Goal: Task Accomplishment & Management: Use online tool/utility

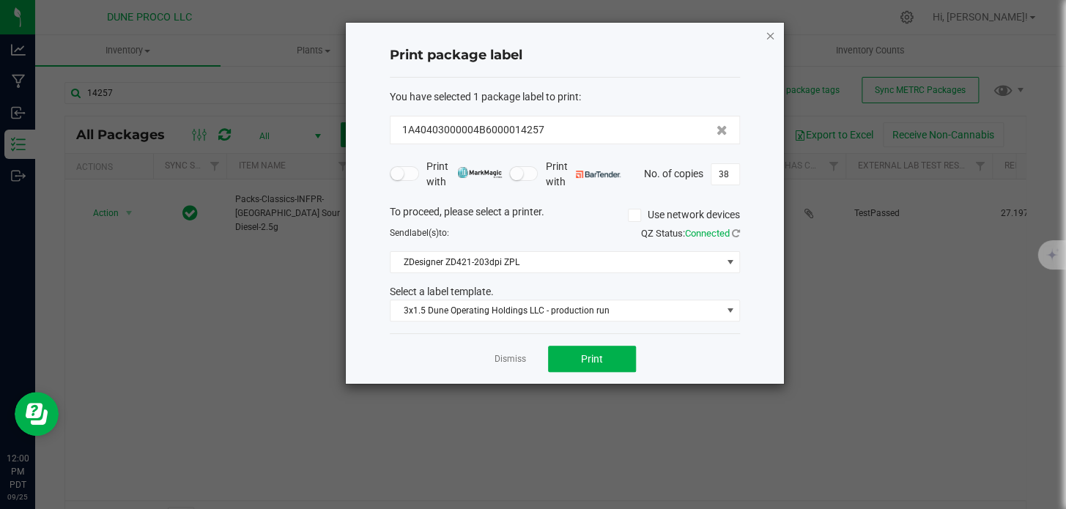
click at [772, 35] on icon "button" at bounding box center [770, 35] width 10 height 18
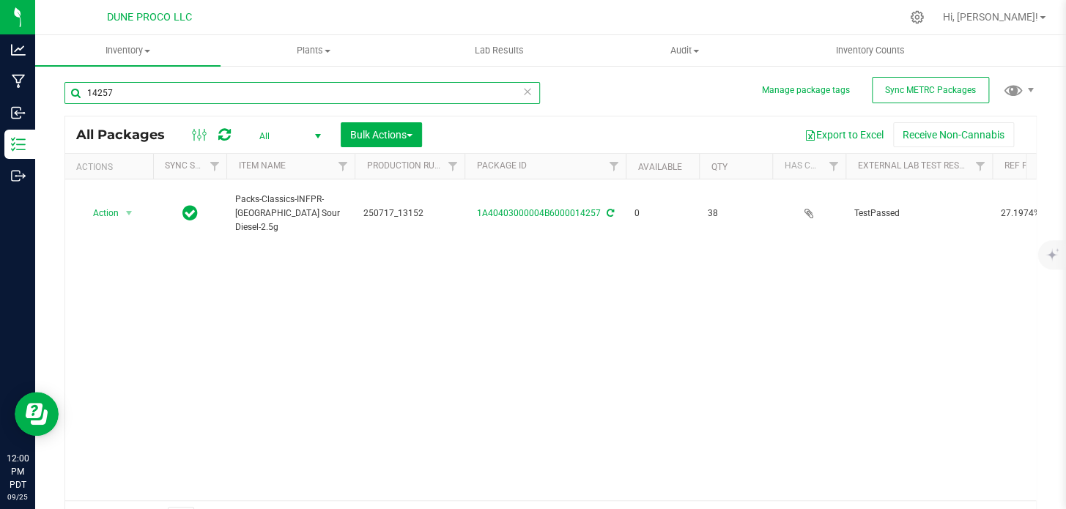
click at [274, 89] on input "14257" at bounding box center [301, 93] width 475 height 22
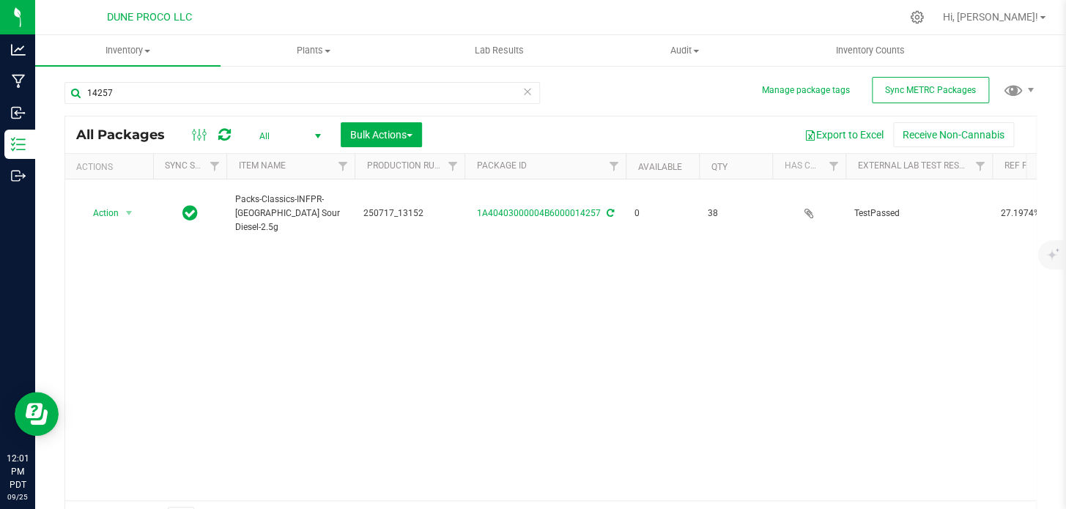
click at [522, 89] on icon at bounding box center [527, 91] width 10 height 18
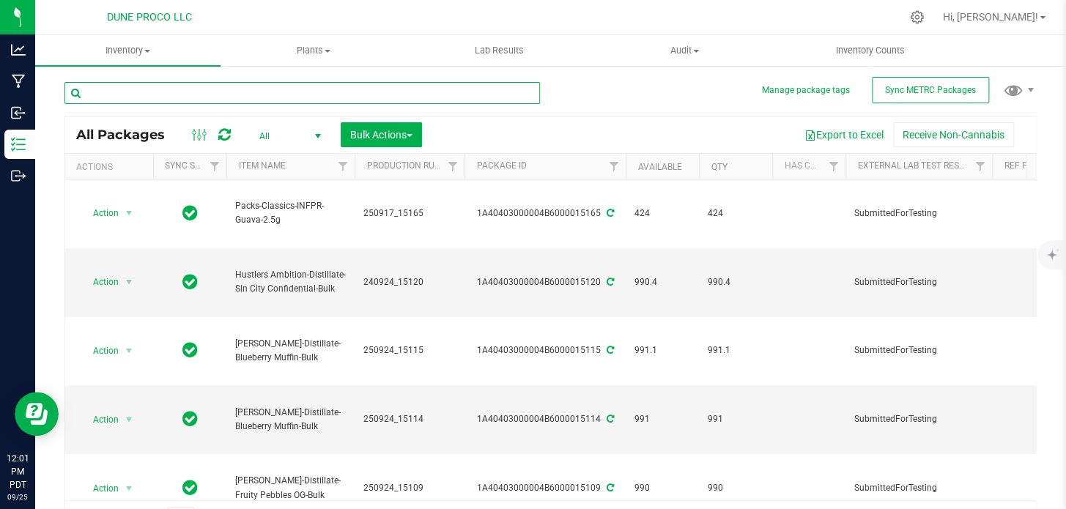
click at [437, 93] on input "text" at bounding box center [301, 93] width 475 height 22
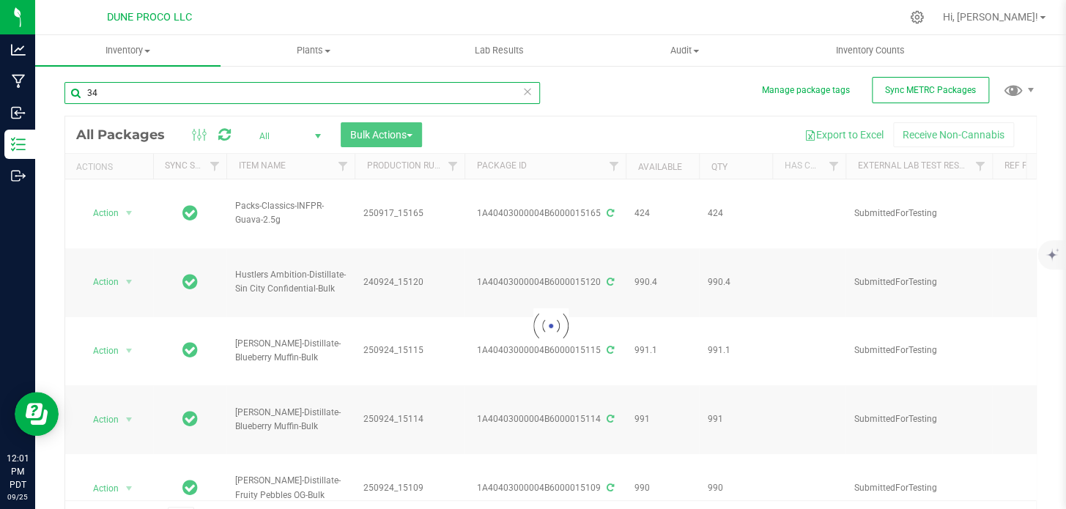
type input "343"
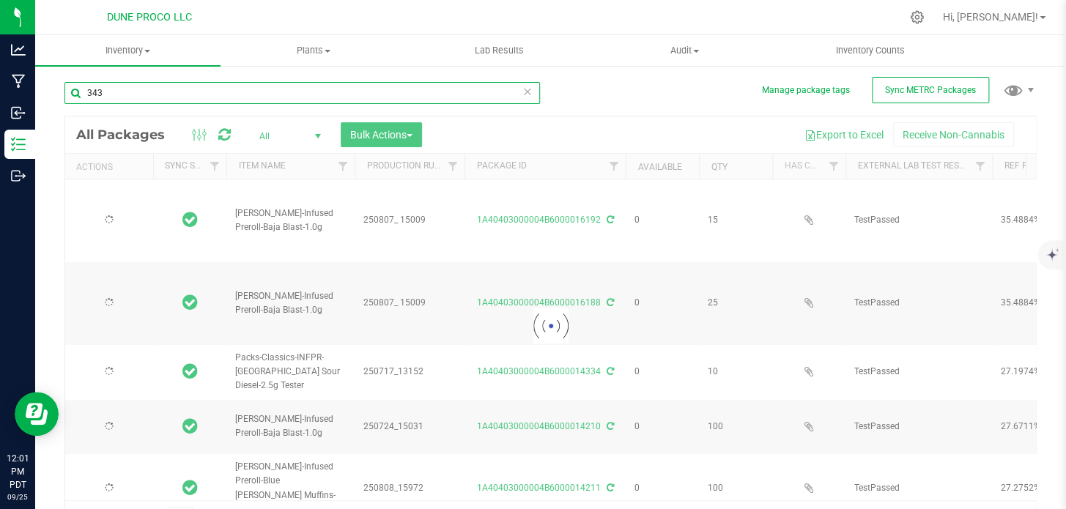
type input "2025-08-07"
type input "2025-07-17"
type input "2025-07-24"
type input "2025-08-08"
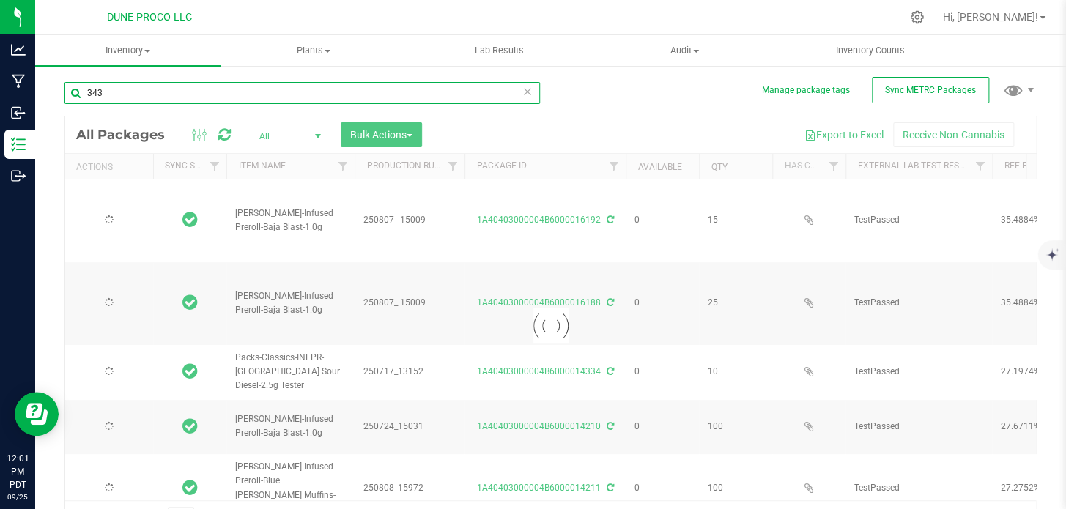
type input "2025-08-08"
type input "2025-07-24"
type input "2025-08-08"
type input "2025-07-24"
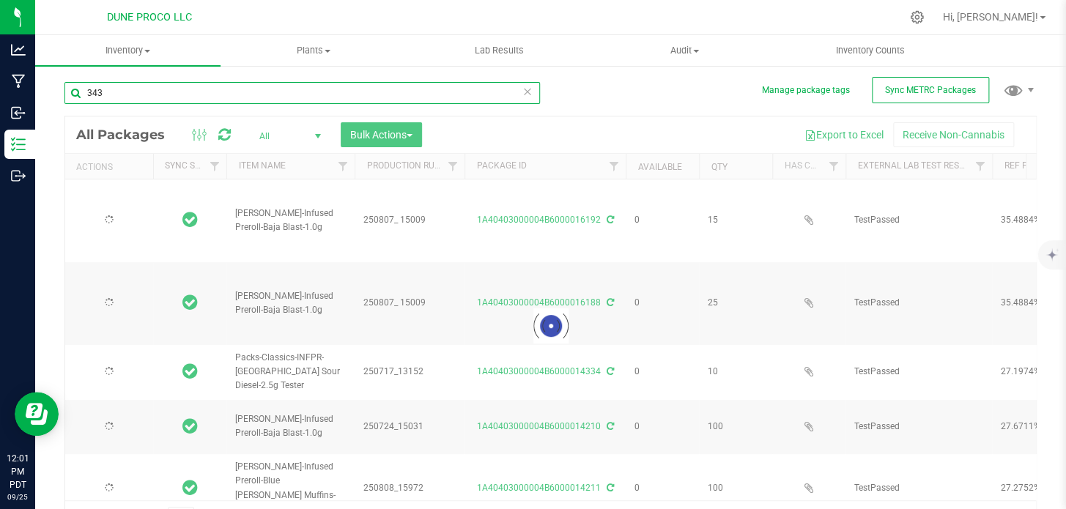
type input "2025-07-24"
type input "2025-07-04"
type input "2025-07-11"
type input "2025-06-13"
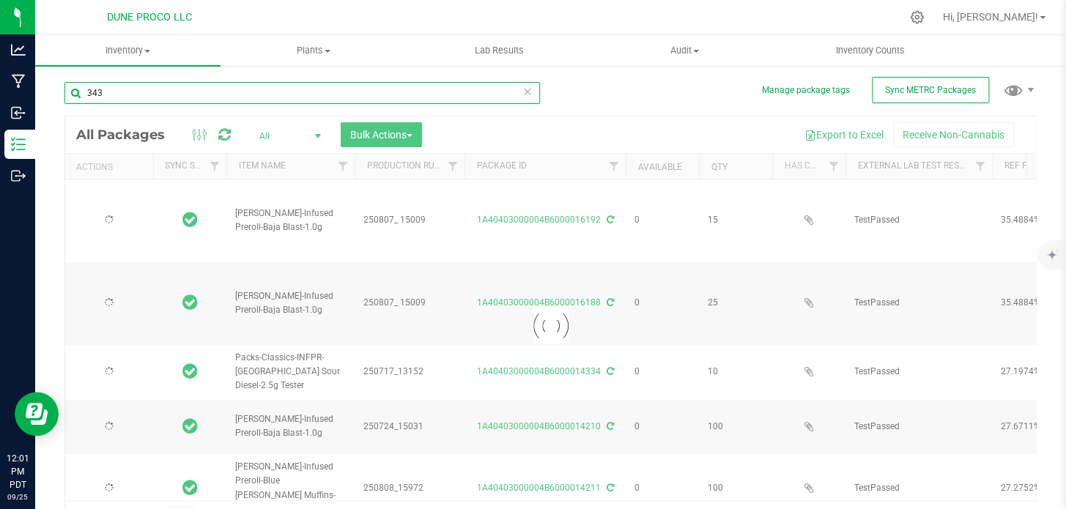
type input "2025-07-11"
type input "2025-06-13"
type input "2025-07-08"
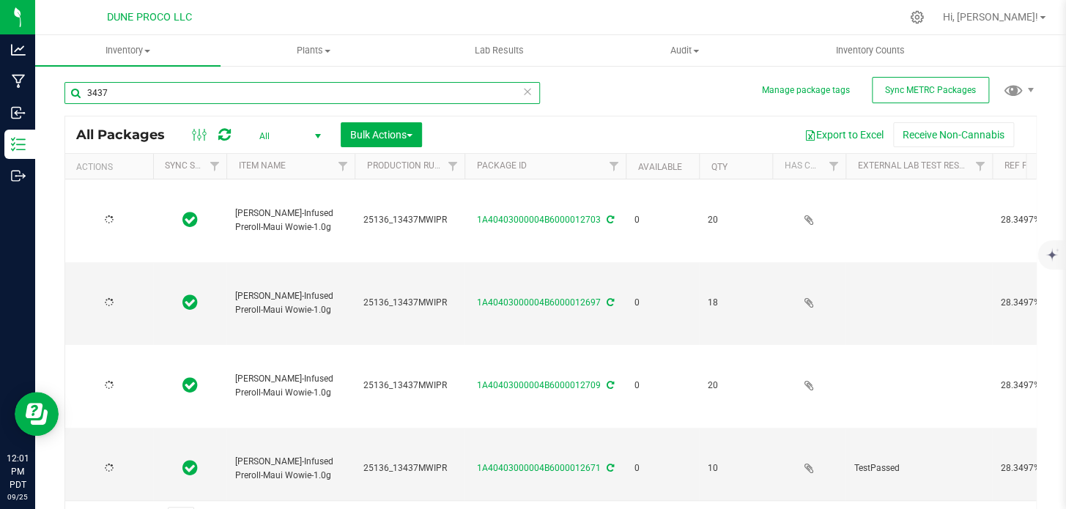
click at [95, 92] on input "3437" at bounding box center [301, 93] width 475 height 22
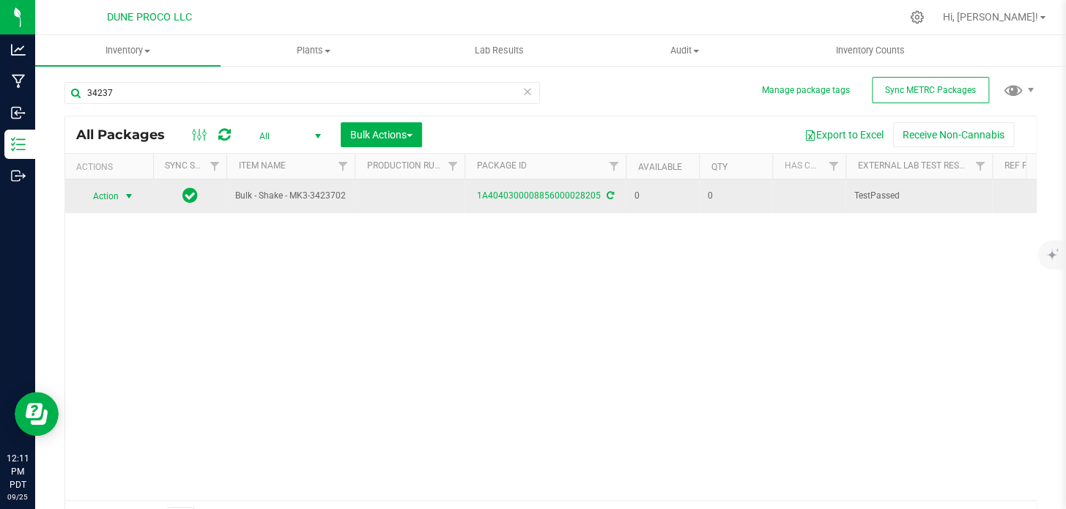
click at [108, 191] on span "Action" at bounding box center [100, 196] width 40 height 21
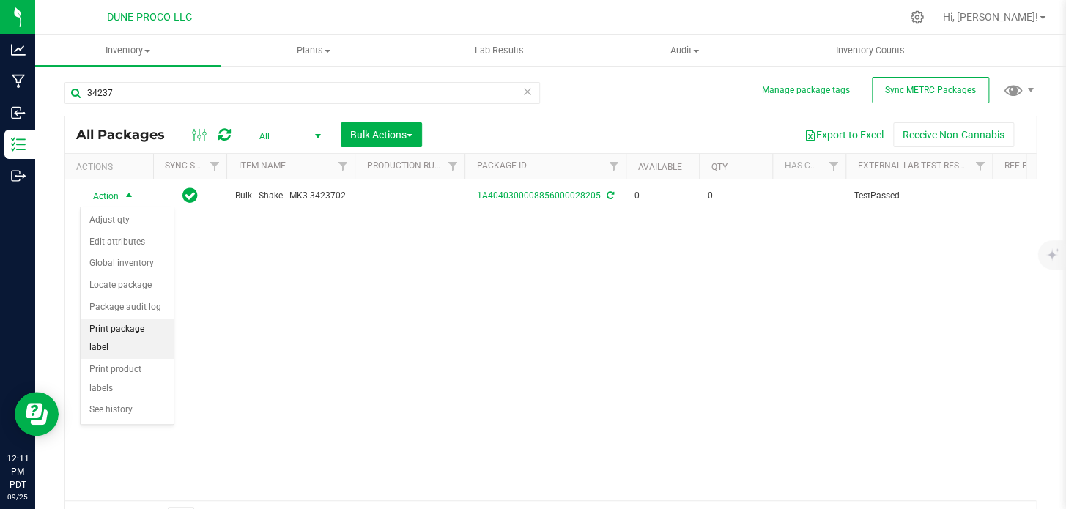
click at [146, 326] on li "Print package label" at bounding box center [127, 339] width 93 height 40
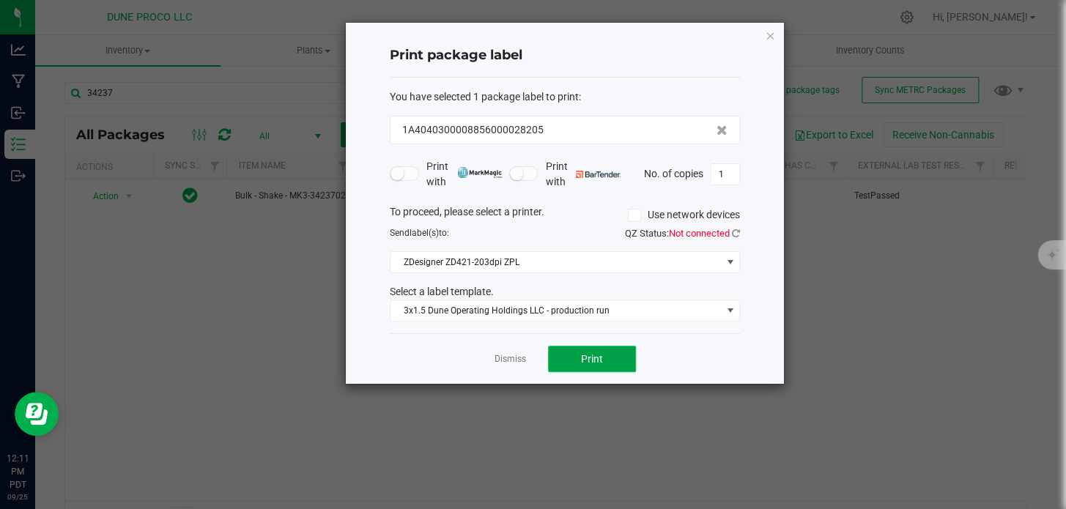
click at [611, 360] on button "Print" at bounding box center [592, 359] width 88 height 26
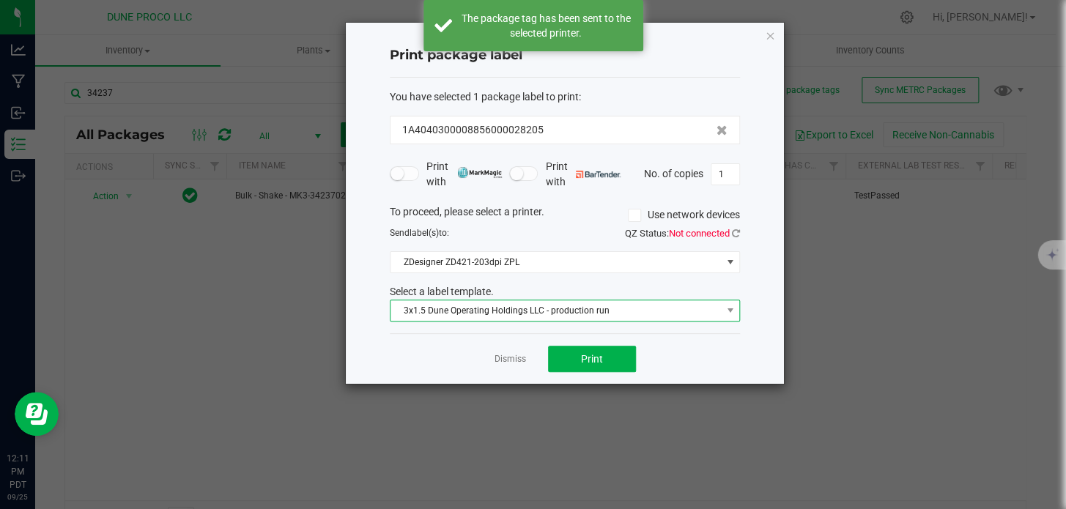
click at [505, 309] on span "3x1.5 Dune Operating Holdings LLC - production run" at bounding box center [555, 310] width 330 height 21
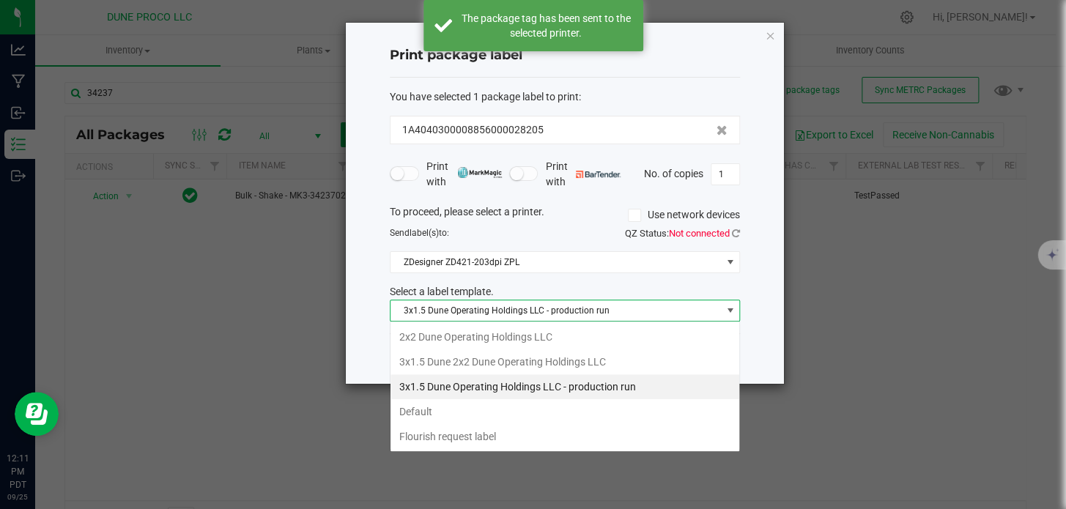
scroll to position [22, 350]
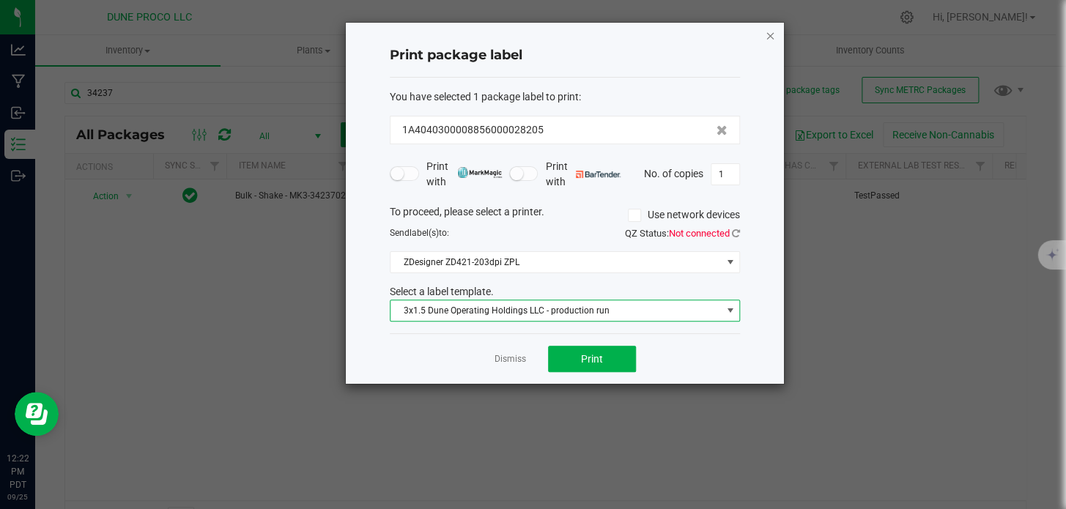
click at [766, 32] on icon "button" at bounding box center [770, 35] width 10 height 18
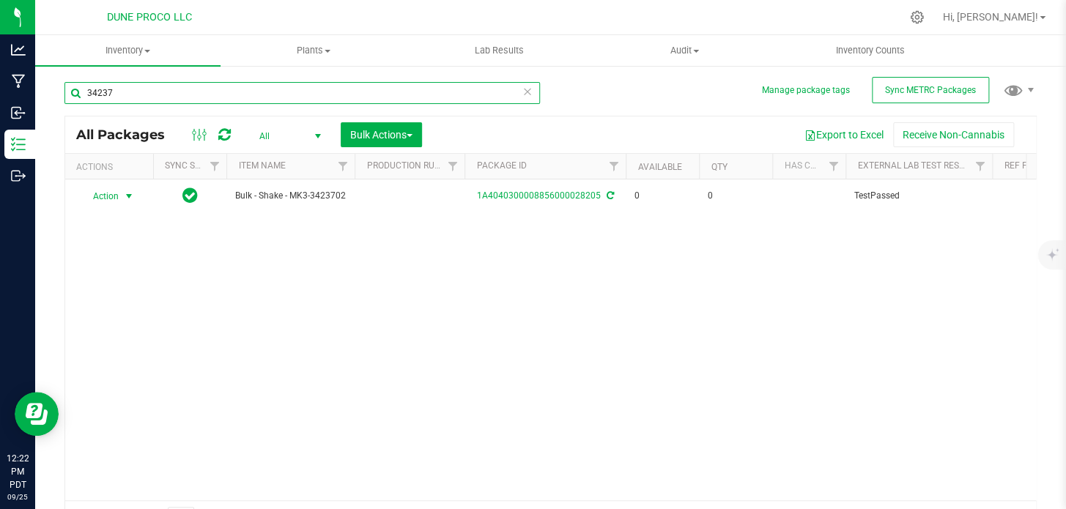
click at [480, 89] on input "34237" at bounding box center [301, 93] width 475 height 22
type input "3"
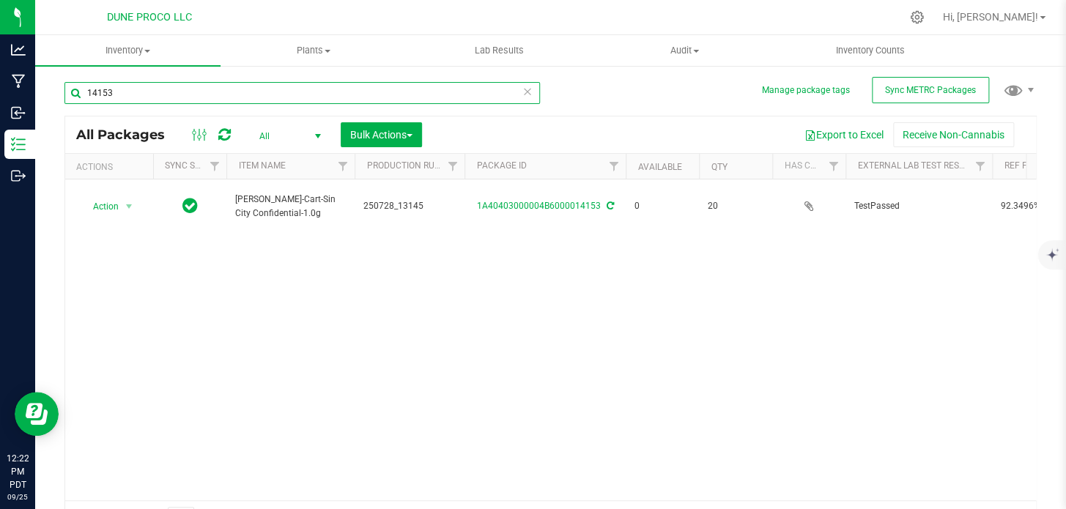
type input "14153"
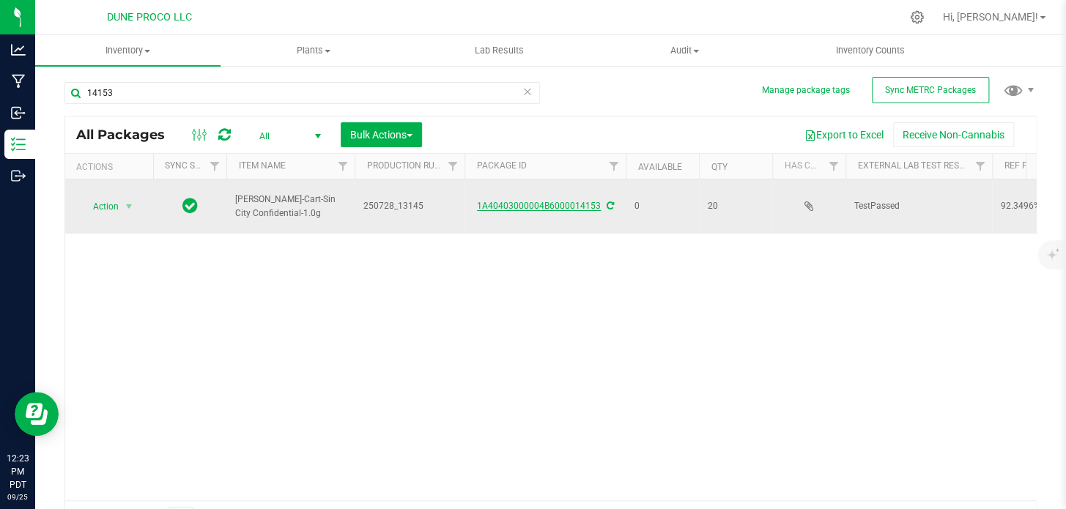
click at [513, 201] on link "1A40403000004B6000014153" at bounding box center [539, 206] width 124 height 10
click at [114, 204] on span "Action" at bounding box center [100, 206] width 40 height 21
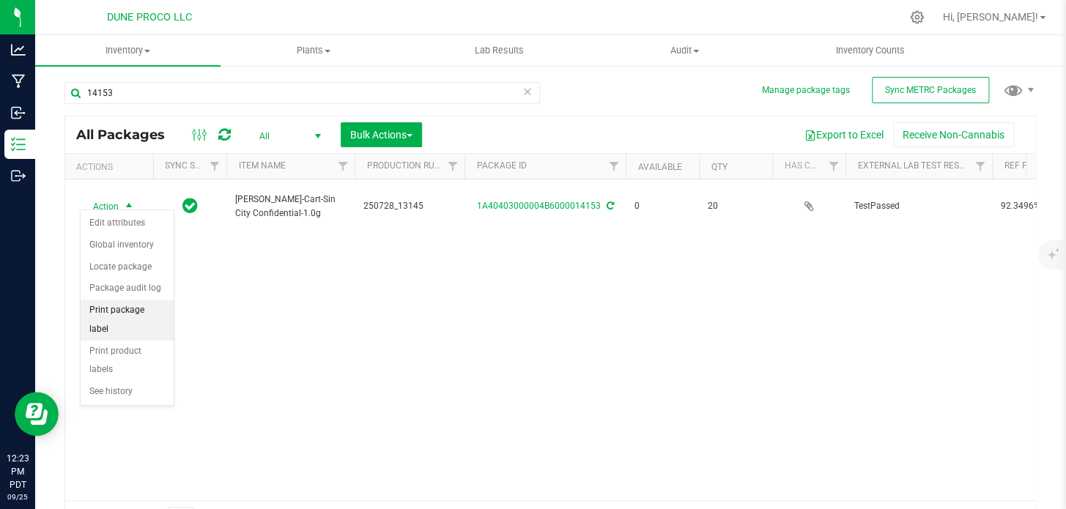
click at [131, 300] on li "Print package label" at bounding box center [127, 320] width 93 height 40
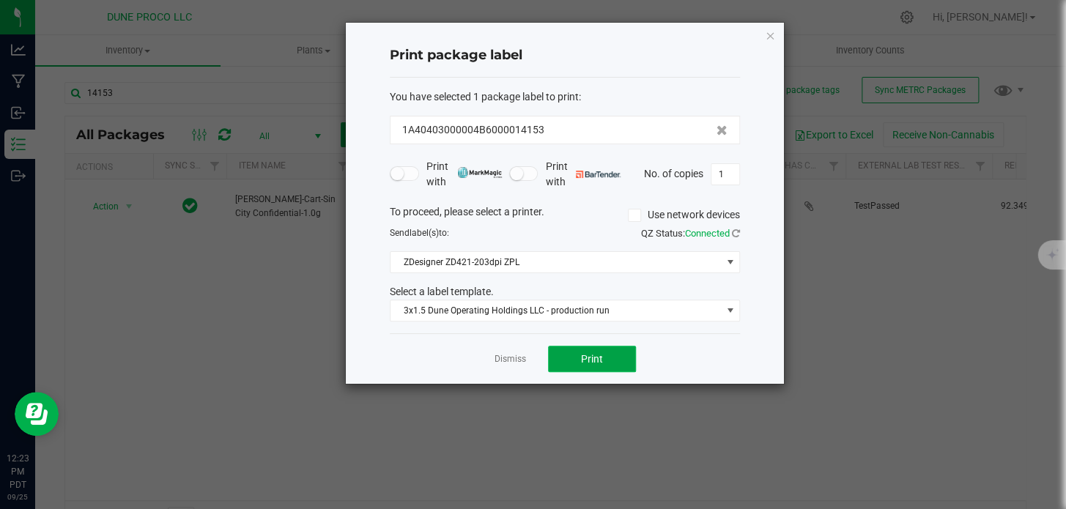
click at [602, 356] on button "Print" at bounding box center [592, 359] width 88 height 26
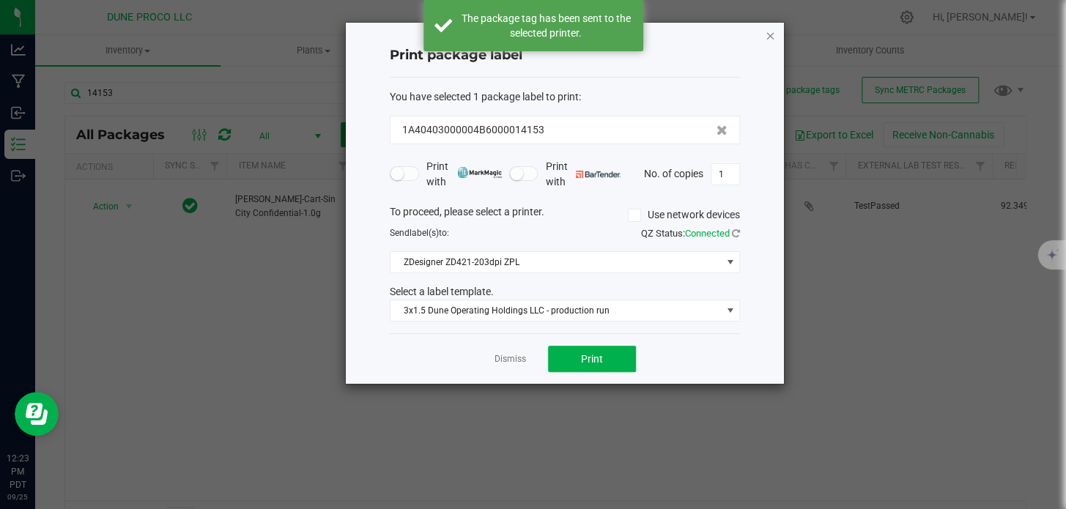
click at [769, 31] on icon "button" at bounding box center [770, 35] width 10 height 18
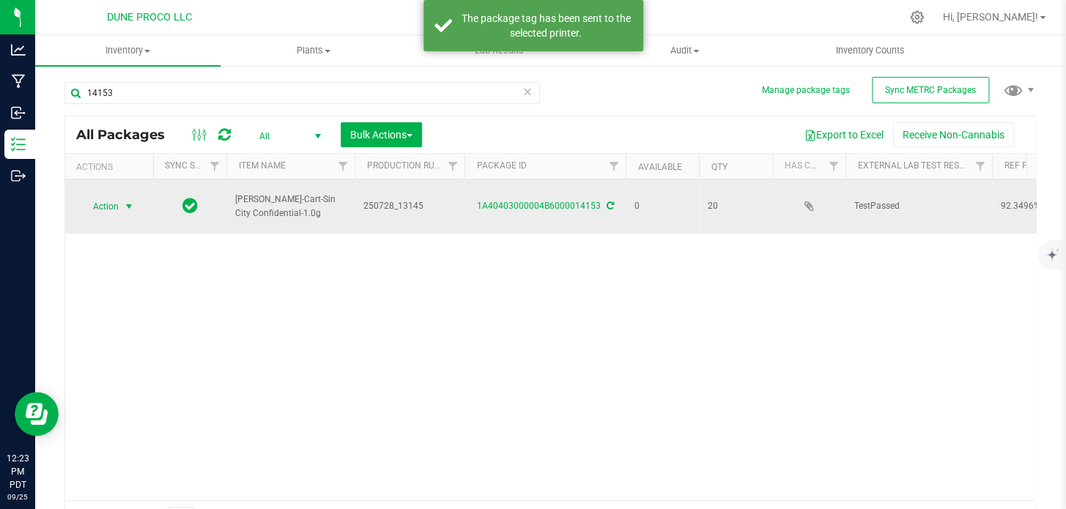
click at [532, 204] on div "1A40403000004B6000014153" at bounding box center [545, 206] width 166 height 14
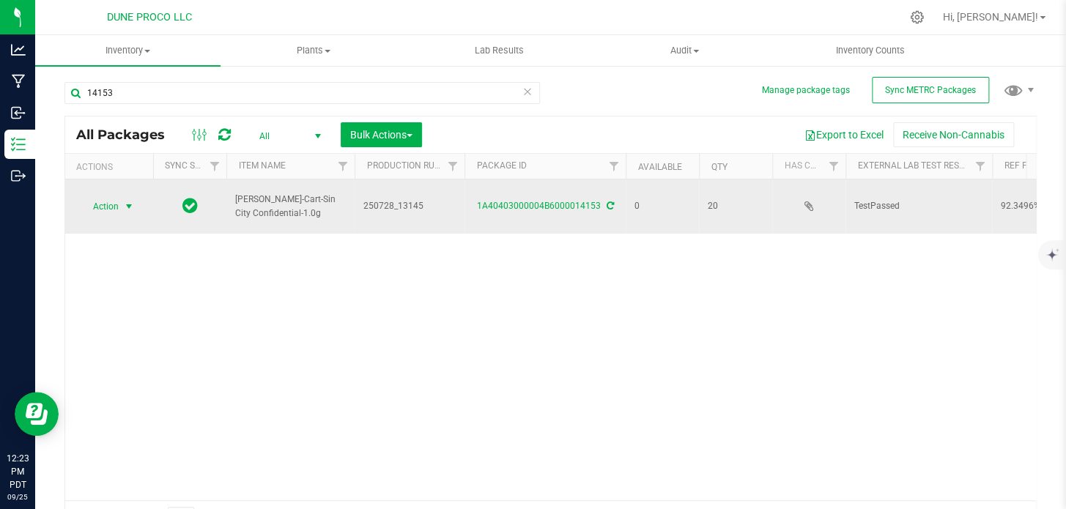
click at [103, 196] on span "Action" at bounding box center [100, 206] width 40 height 21
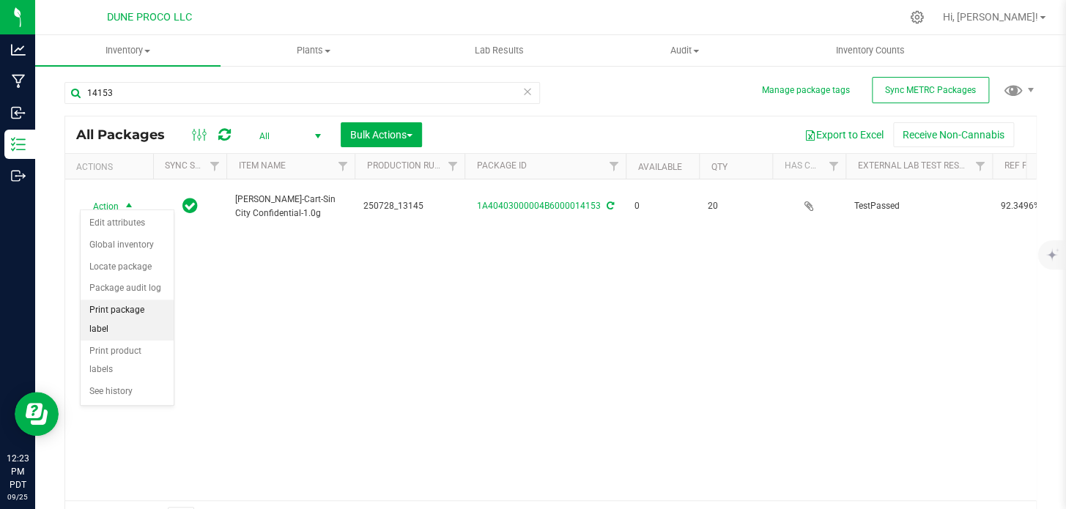
click at [138, 308] on li "Print package label" at bounding box center [127, 320] width 93 height 40
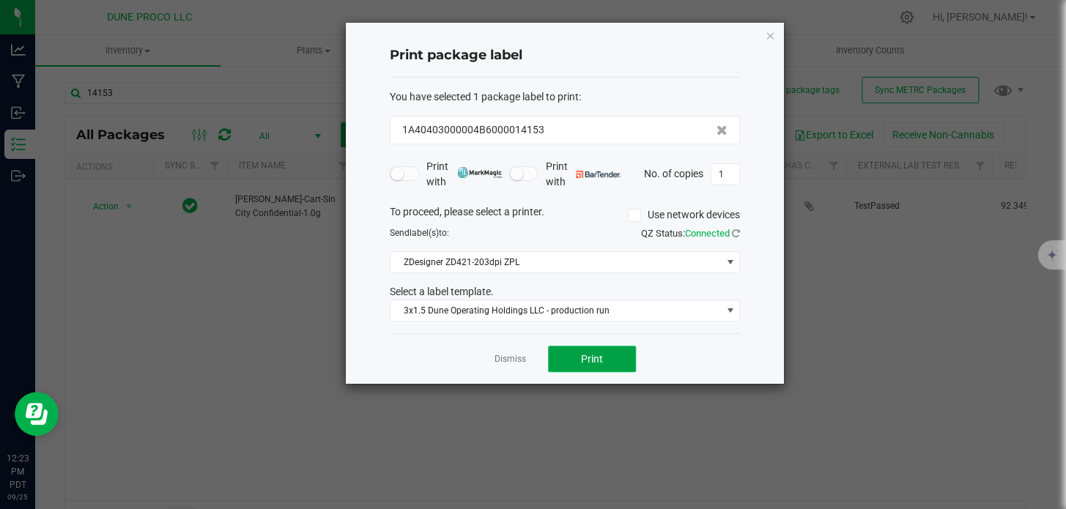
click at [593, 357] on span "Print" at bounding box center [592, 359] width 22 height 12
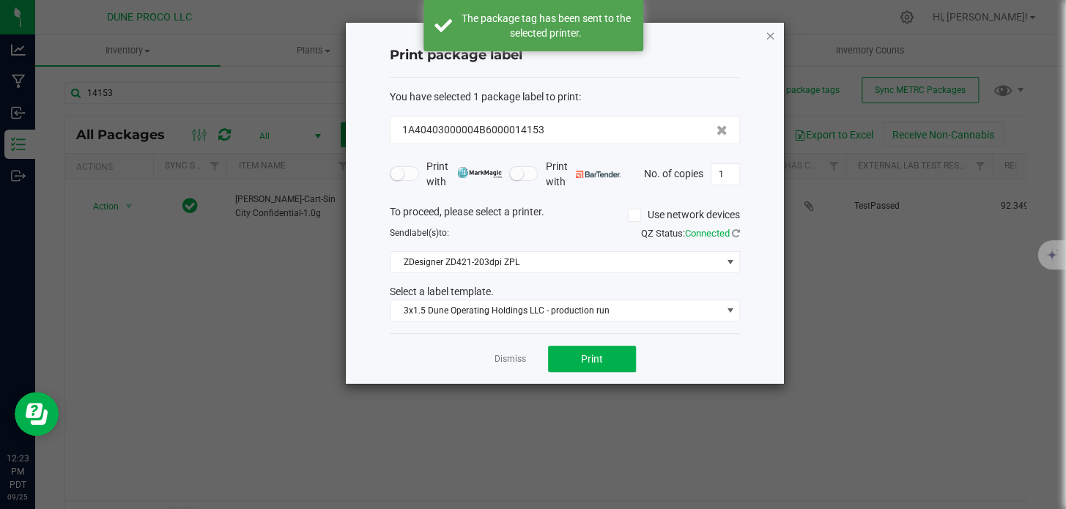
click at [769, 34] on icon "button" at bounding box center [770, 35] width 10 height 18
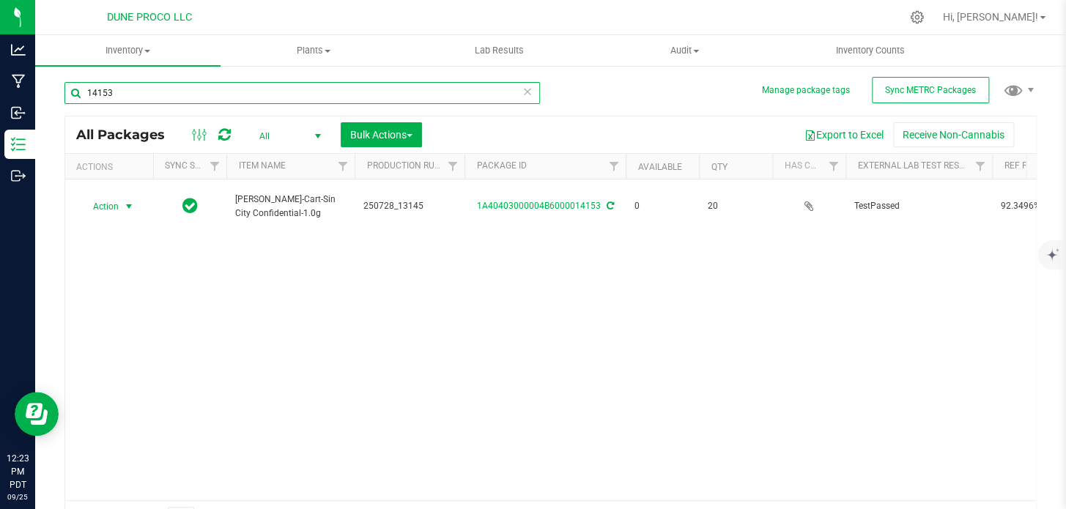
click at [395, 98] on input "14153" at bounding box center [301, 93] width 475 height 22
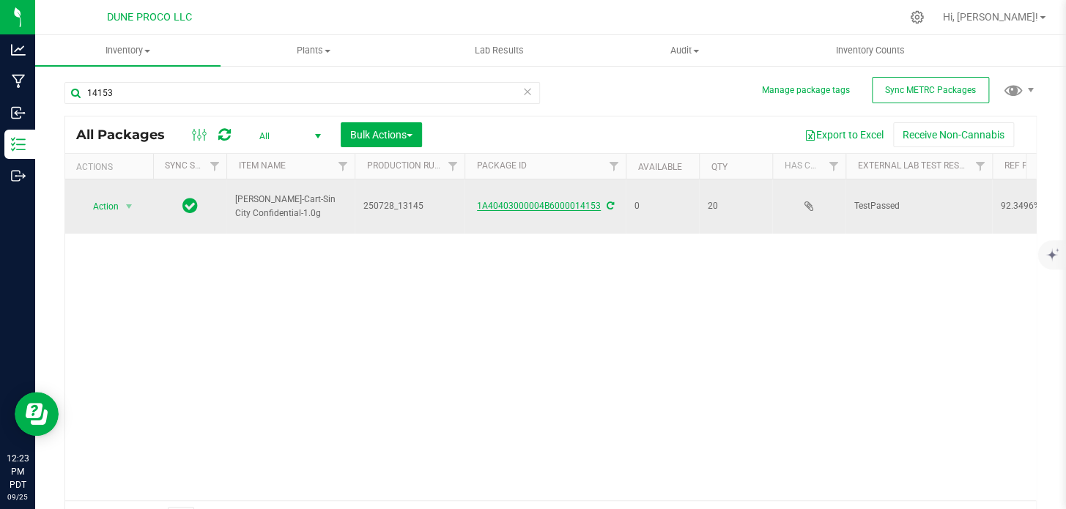
click at [560, 201] on link "1A40403000004B6000014153" at bounding box center [539, 206] width 124 height 10
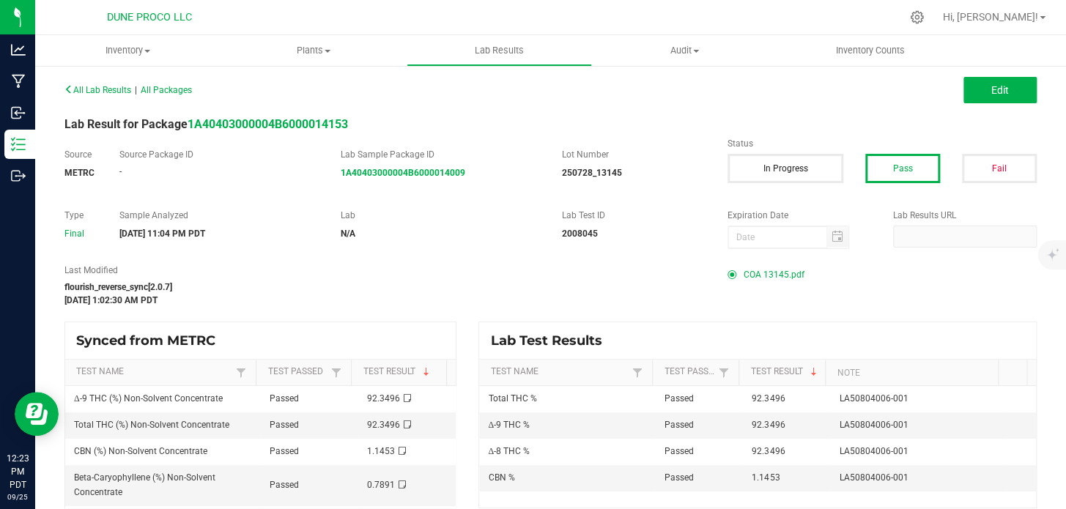
click at [776, 280] on span "COA 13145.pdf" at bounding box center [773, 275] width 61 height 22
click at [746, 275] on span "COA 13145.pdf" at bounding box center [773, 275] width 61 height 22
click at [756, 274] on span "COA 13145.pdf" at bounding box center [773, 275] width 61 height 22
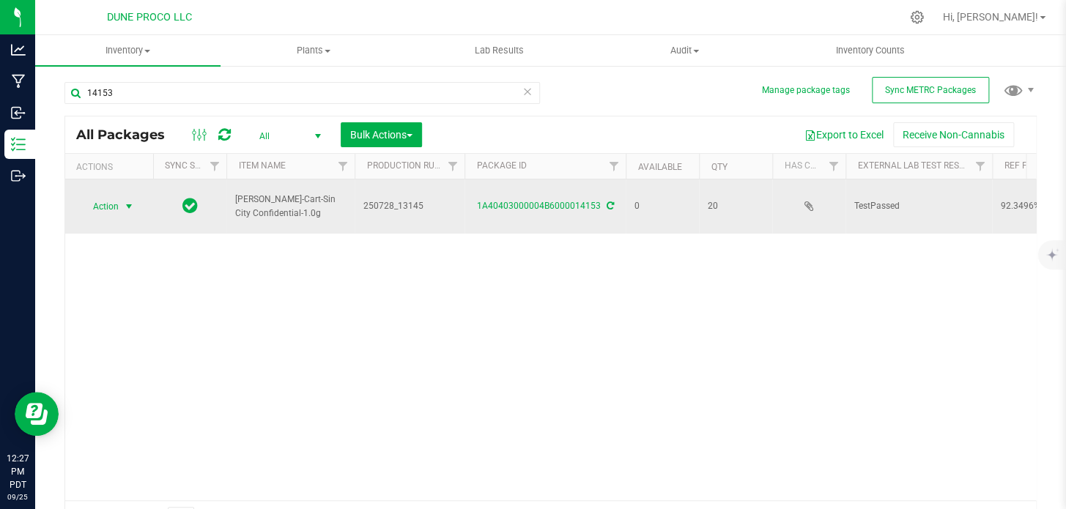
click at [113, 196] on span "Action" at bounding box center [100, 206] width 40 height 21
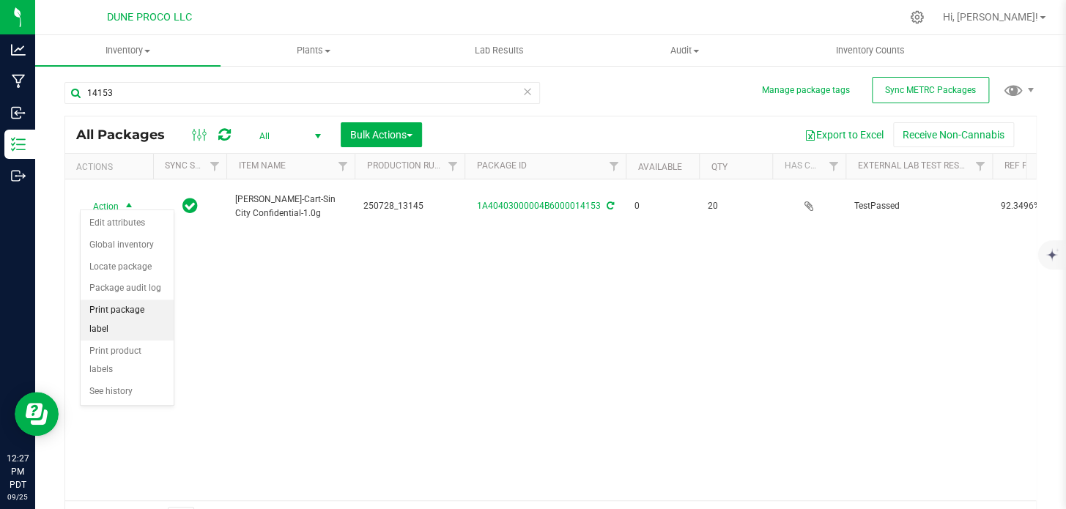
click at [108, 304] on li "Print package label" at bounding box center [127, 320] width 93 height 40
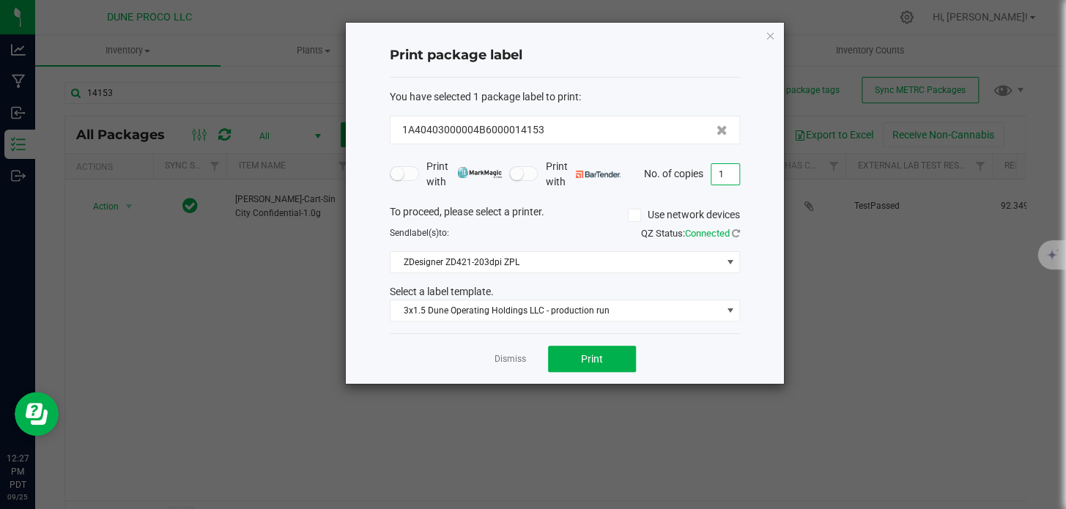
click at [731, 182] on input "1" at bounding box center [725, 174] width 28 height 21
click at [581, 358] on span "Print" at bounding box center [592, 359] width 22 height 12
click at [730, 178] on input "20" at bounding box center [725, 174] width 28 height 21
type input "1"
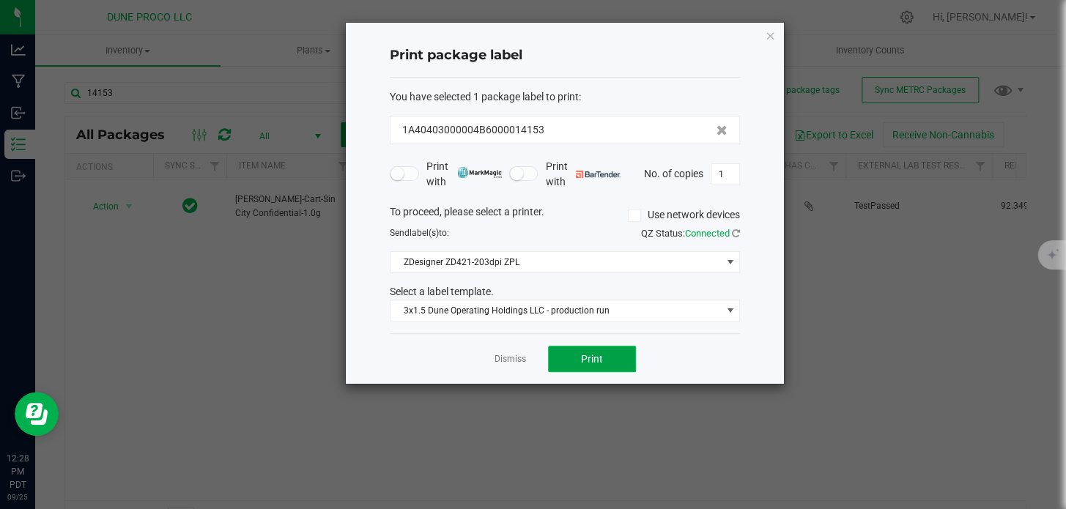
click at [568, 358] on button "Print" at bounding box center [592, 359] width 88 height 26
click at [773, 36] on icon "button" at bounding box center [770, 35] width 10 height 18
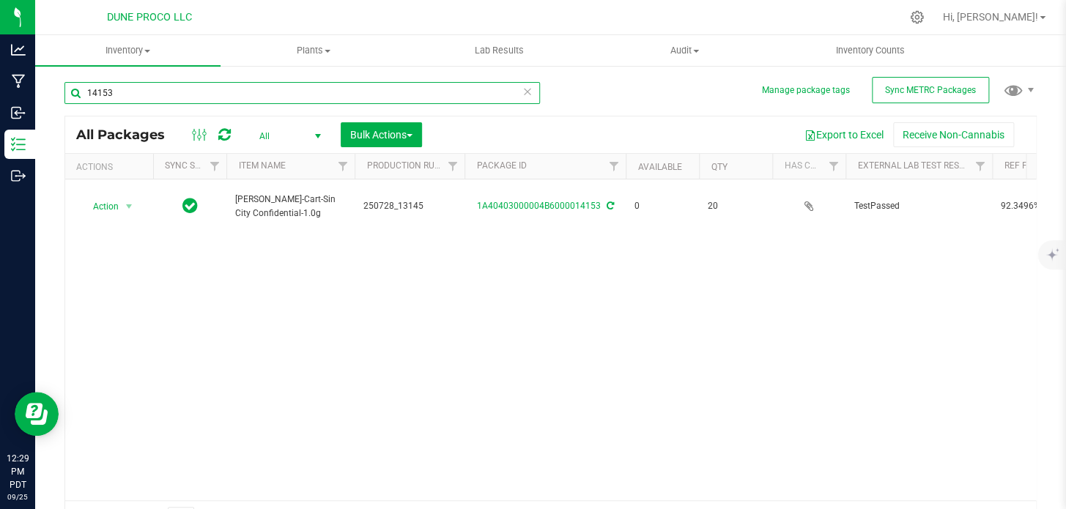
click at [239, 97] on input "14153" at bounding box center [301, 93] width 475 height 22
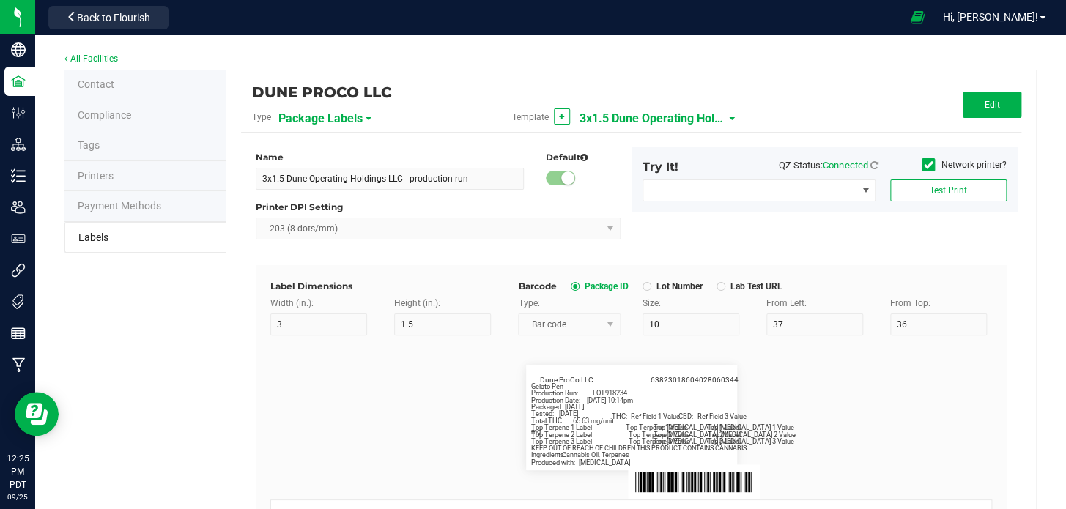
scroll to position [13229, 0]
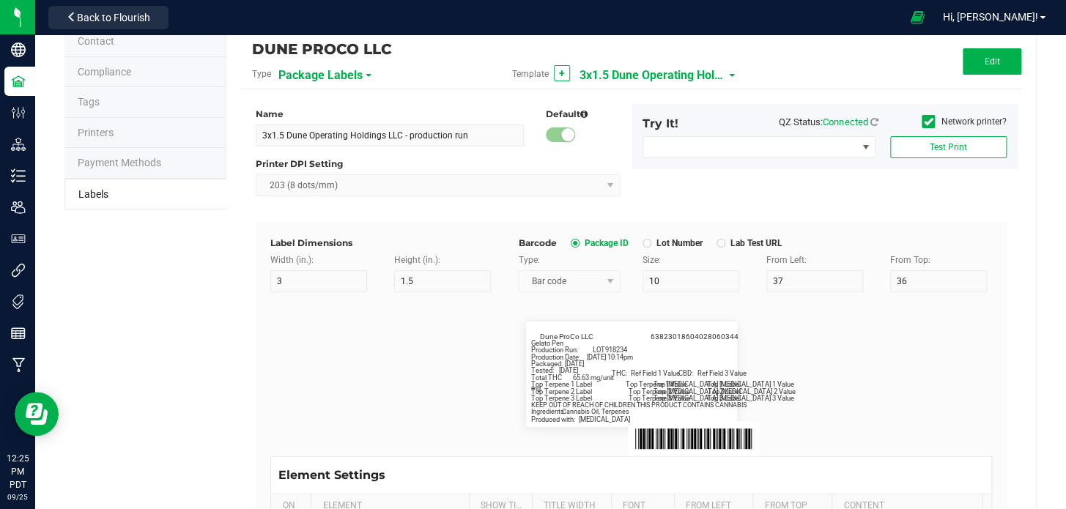
click at [665, 65] on span "3x1.5 Dune Operating Holdings LLC - production run" at bounding box center [652, 75] width 146 height 25
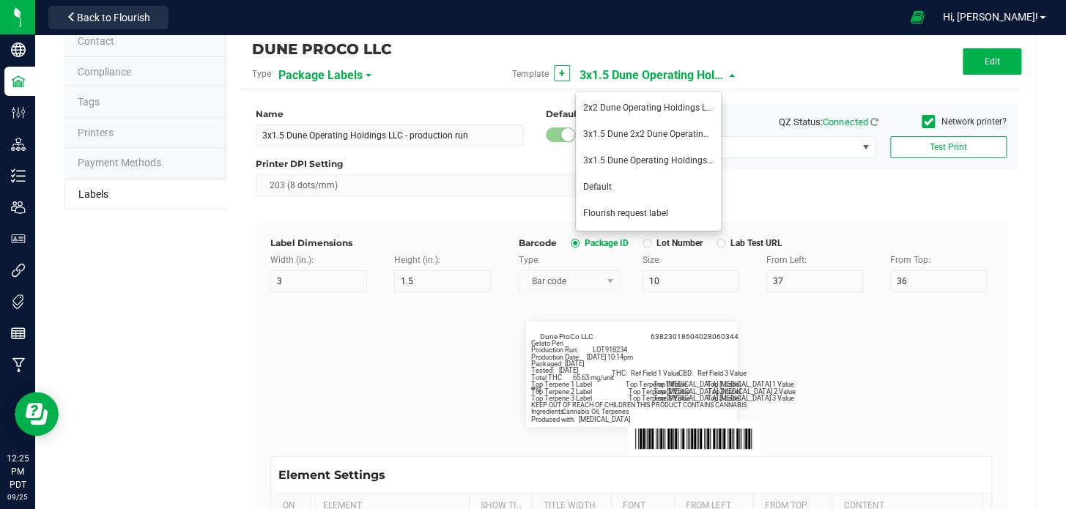
click at [1004, 255] on div "DUNE PROCO LLC Type Package Labels Template + 3x1.5 Dune Operating Holdings LLC…" at bounding box center [630, 414] width 809 height 774
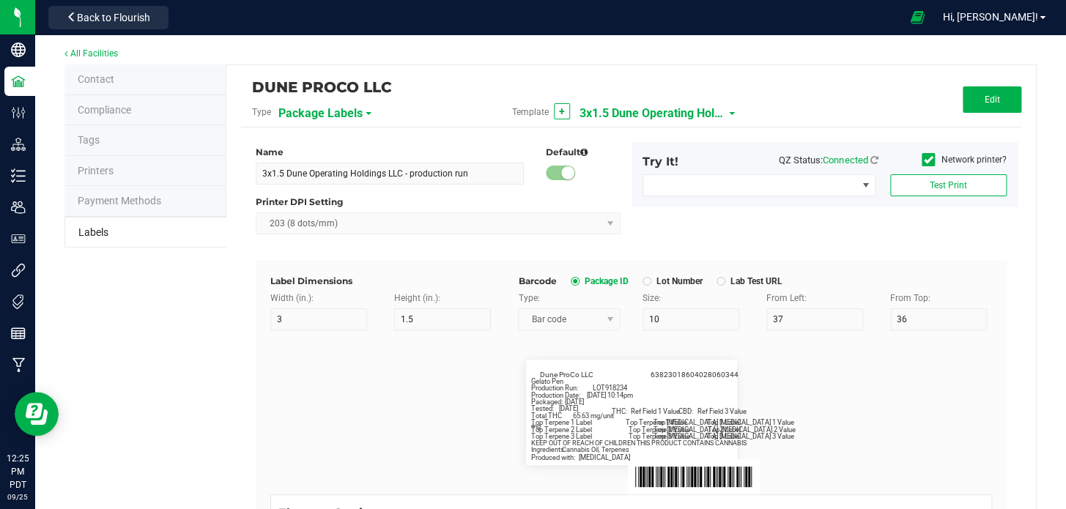
scroll to position [0, 0]
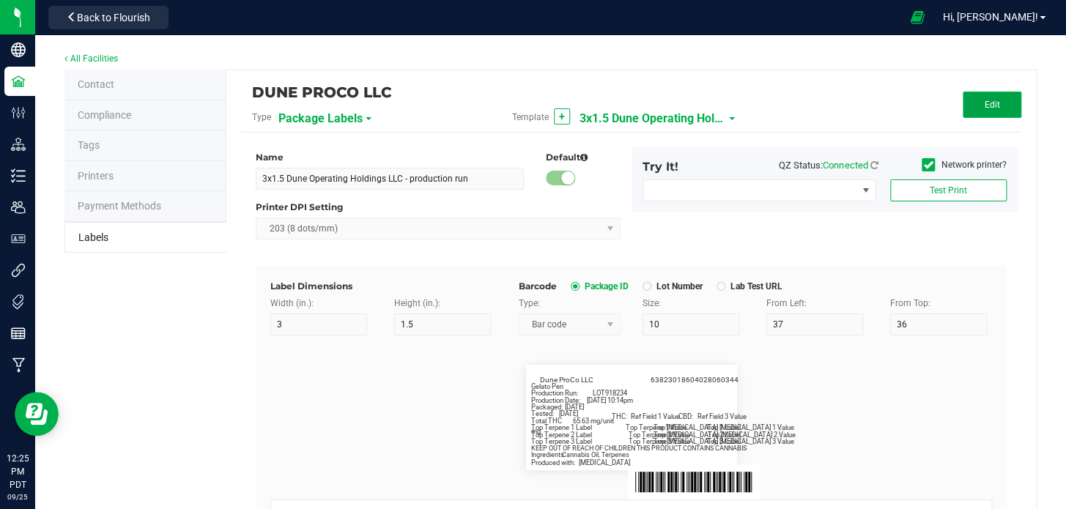
click at [991, 92] on button "Edit" at bounding box center [991, 105] width 59 height 26
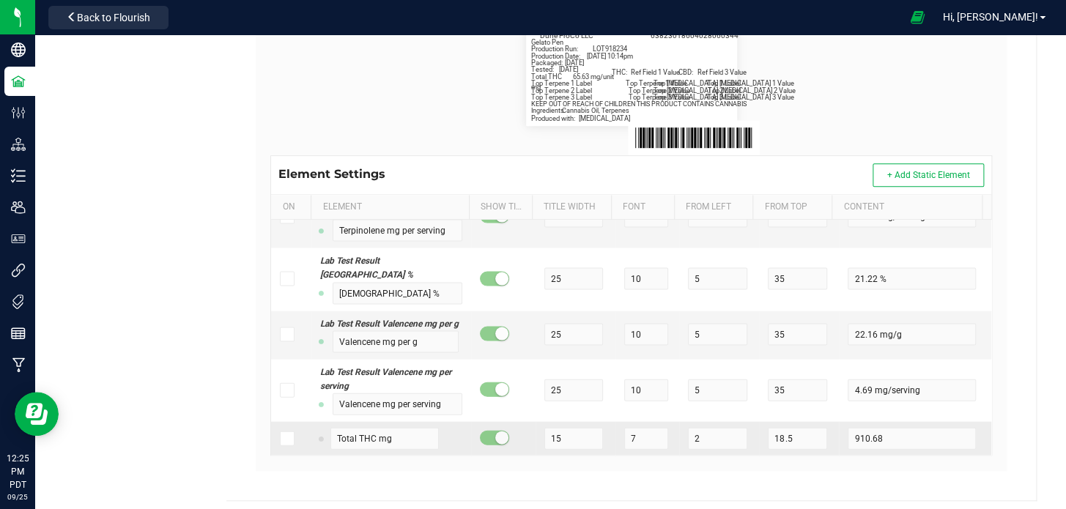
scroll to position [346, 0]
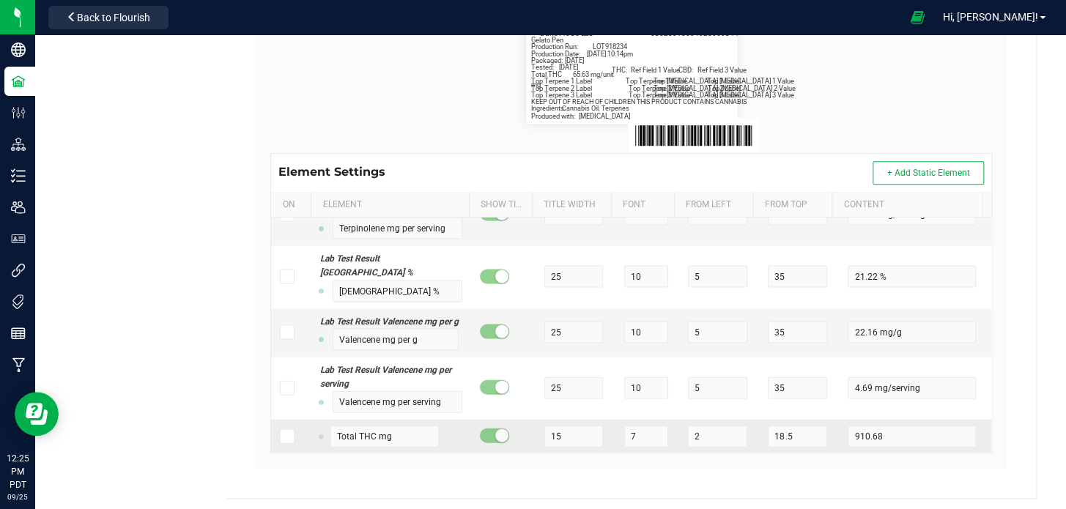
click at [280, 443] on span at bounding box center [287, 435] width 15 height 15
click at [0, 0] on input "checkbox" at bounding box center [0, 0] width 0 height 0
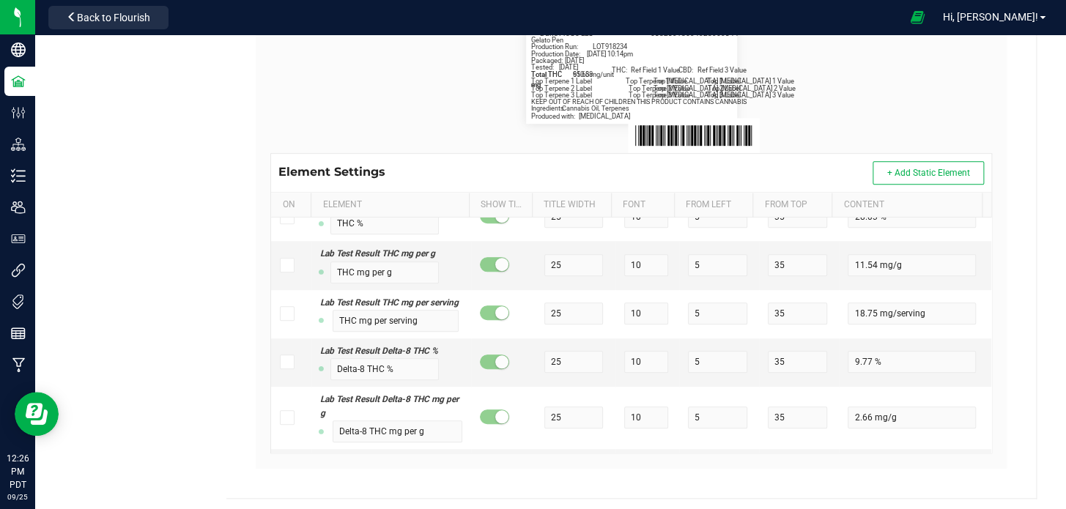
scroll to position [1187, 0]
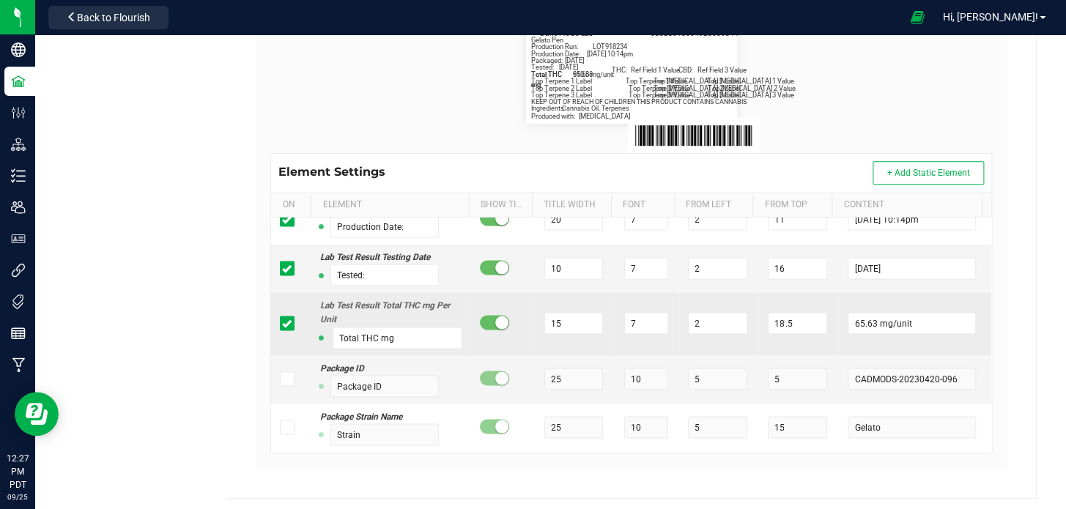
click at [280, 322] on span at bounding box center [287, 323] width 15 height 15
click at [0, 0] on input "checkbox" at bounding box center [0, 0] width 0 height 0
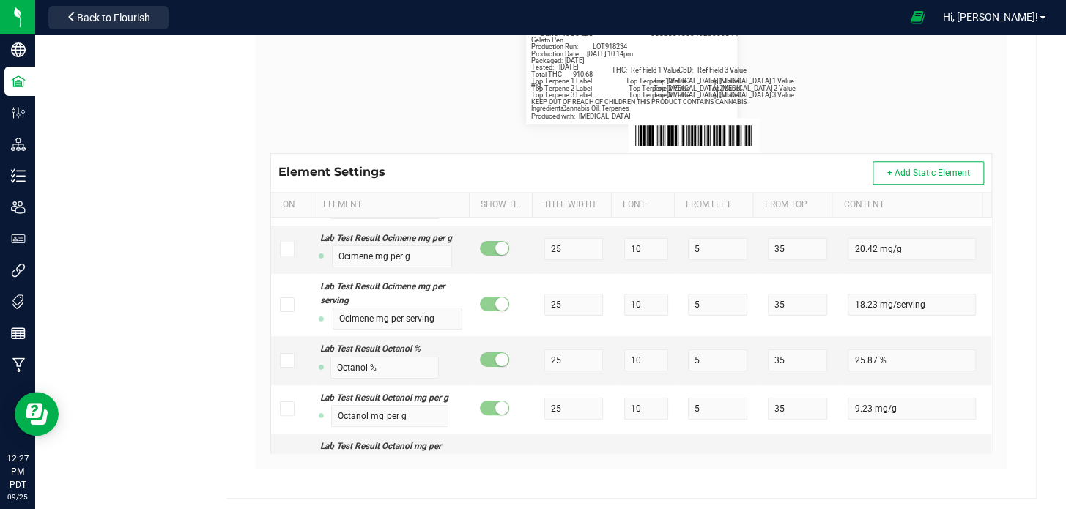
scroll to position [13231, 0]
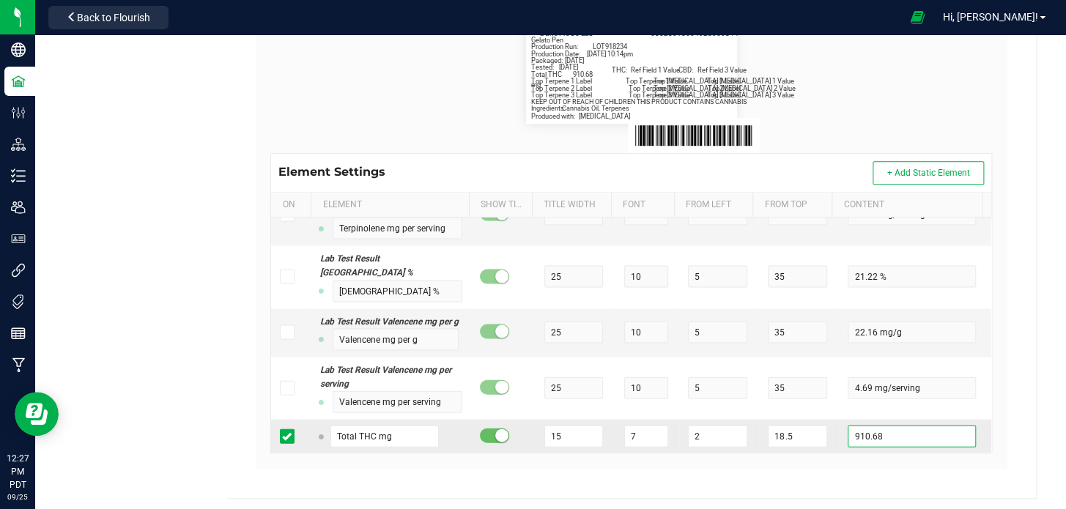
click at [871, 439] on input "910.68" at bounding box center [910, 436] width 127 height 22
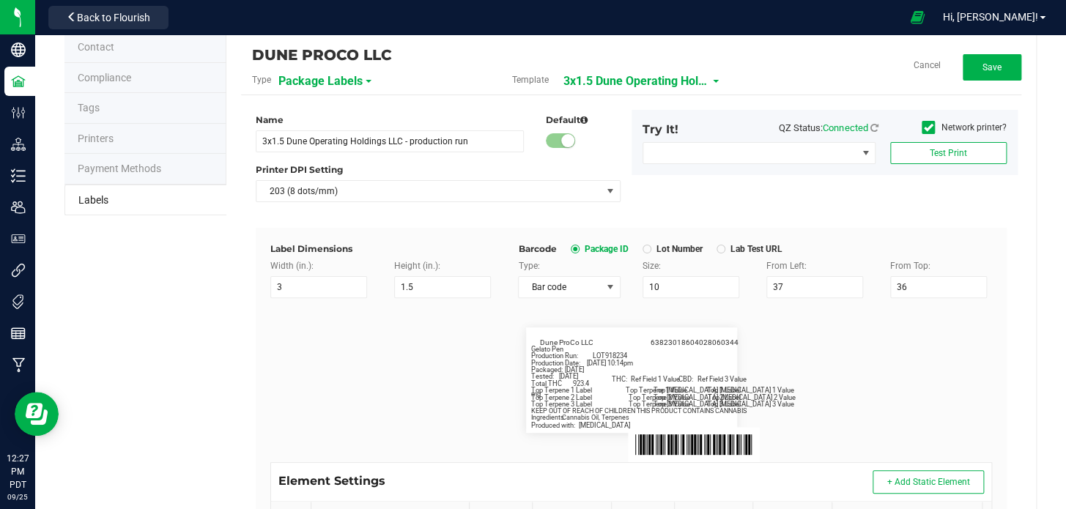
scroll to position [0, 0]
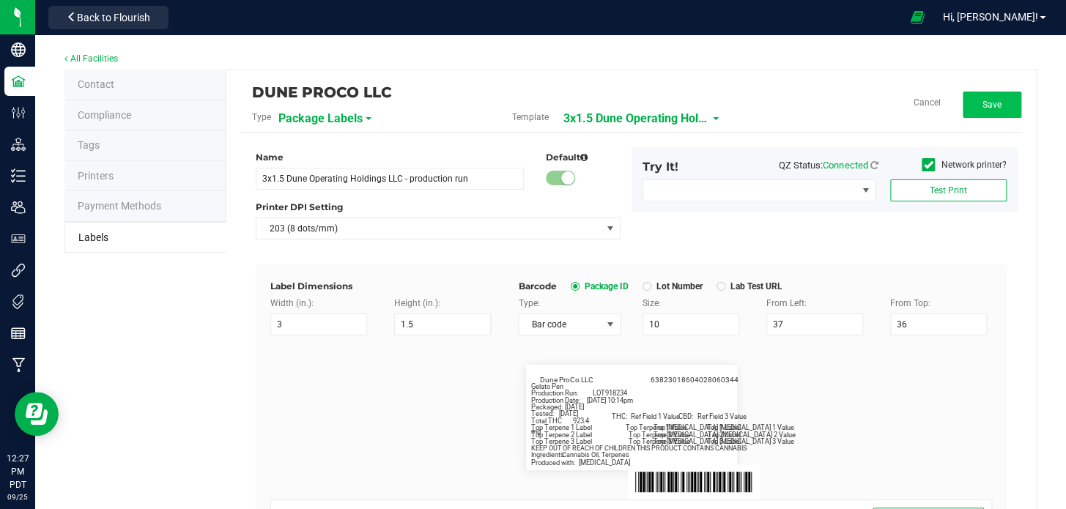
type input "923.4"
click at [982, 100] on span "Save" at bounding box center [991, 105] width 19 height 10
